Goal: Task Accomplishment & Management: Complete application form

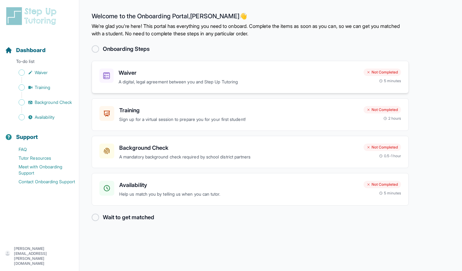
click at [147, 73] on h3 "Waiver" at bounding box center [239, 72] width 240 height 9
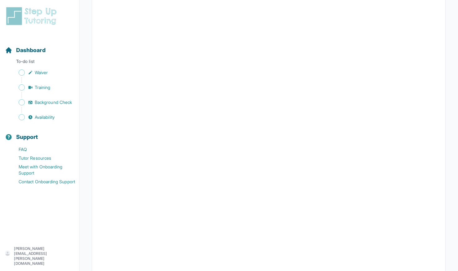
scroll to position [1046, 0]
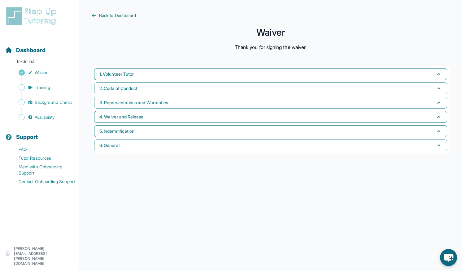
click at [125, 16] on span "Back to Dashboard" at bounding box center [117, 15] width 37 height 6
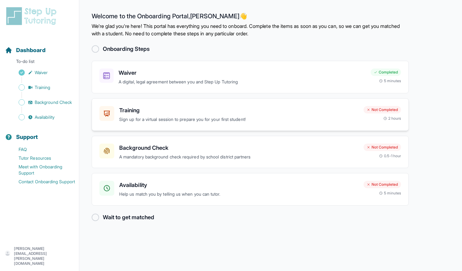
click at [298, 113] on h3 "Training" at bounding box center [239, 110] width 240 height 9
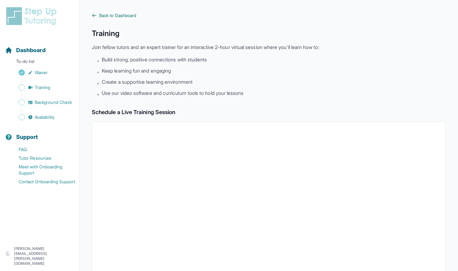
click at [119, 18] on span "Back to Dashboard" at bounding box center [117, 15] width 37 height 6
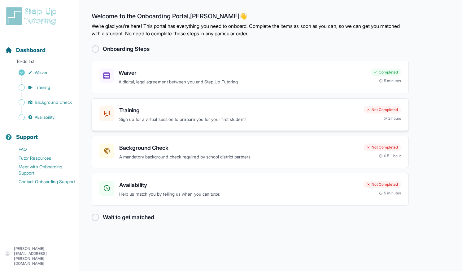
click at [282, 119] on p "Sign up for a virtual session to prepare you for your first student!" at bounding box center [239, 119] width 240 height 7
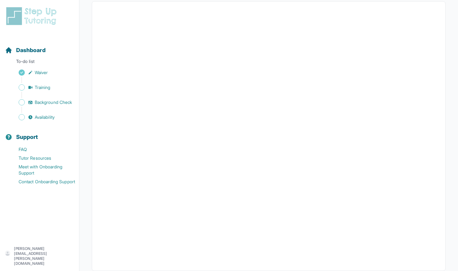
scroll to position [122, 0]
click at [46, 73] on span "Waiver" at bounding box center [41, 72] width 13 height 6
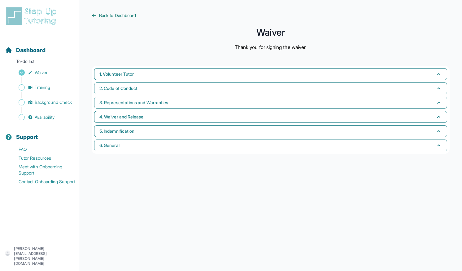
click at [120, 17] on span "Back to Dashboard" at bounding box center [117, 15] width 37 height 6
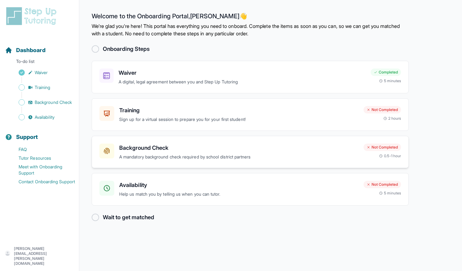
click at [232, 164] on div "Background Check A mandatory background check required by school district partn…" at bounding box center [250, 152] width 317 height 33
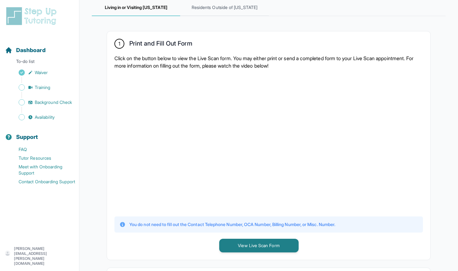
scroll to position [96, 0]
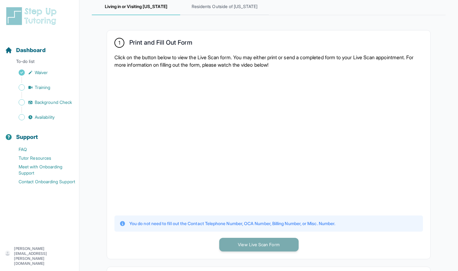
click at [285, 244] on button "View Live Scan Form" at bounding box center [258, 245] width 79 height 14
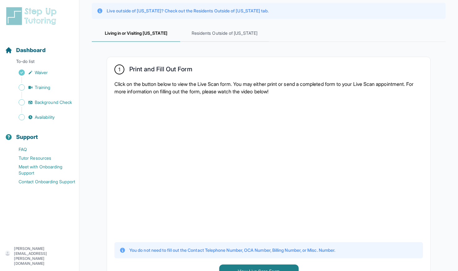
scroll to position [0, 0]
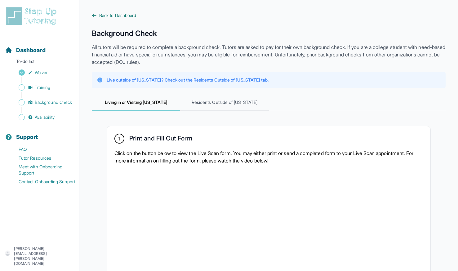
click at [105, 16] on span "Back to Dashboard" at bounding box center [117, 15] width 37 height 6
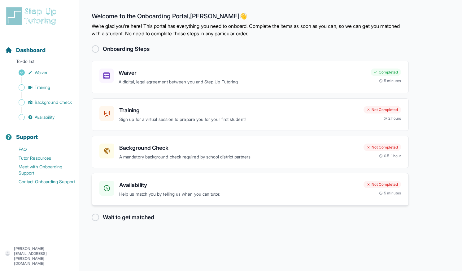
click at [195, 185] on h3 "Availability" at bounding box center [239, 185] width 240 height 9
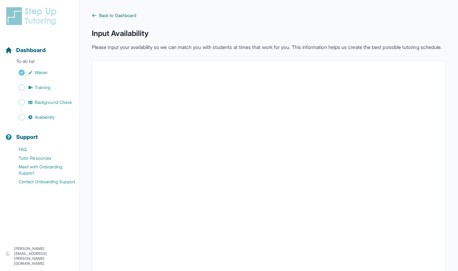
click at [126, 13] on span "Back to Dashboard" at bounding box center [117, 15] width 37 height 6
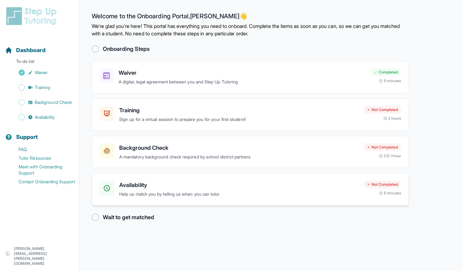
click at [205, 188] on h3 "Availability" at bounding box center [239, 185] width 240 height 9
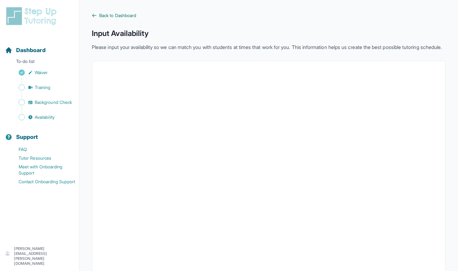
click at [99, 14] on link "Back to Dashboard" at bounding box center [269, 15] width 354 height 6
